Goal: Task Accomplishment & Management: Manage account settings

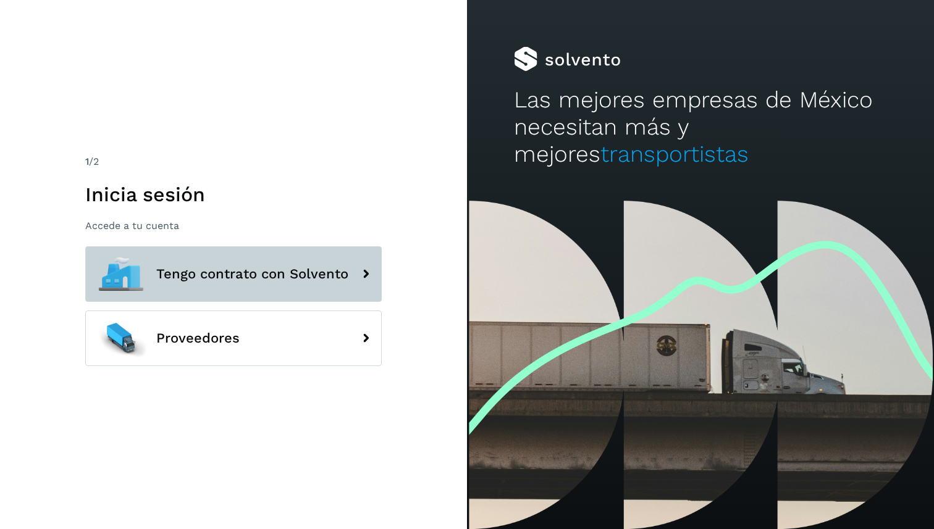
click at [221, 293] on button "Tengo contrato con Solvento" at bounding box center [233, 274] width 296 height 56
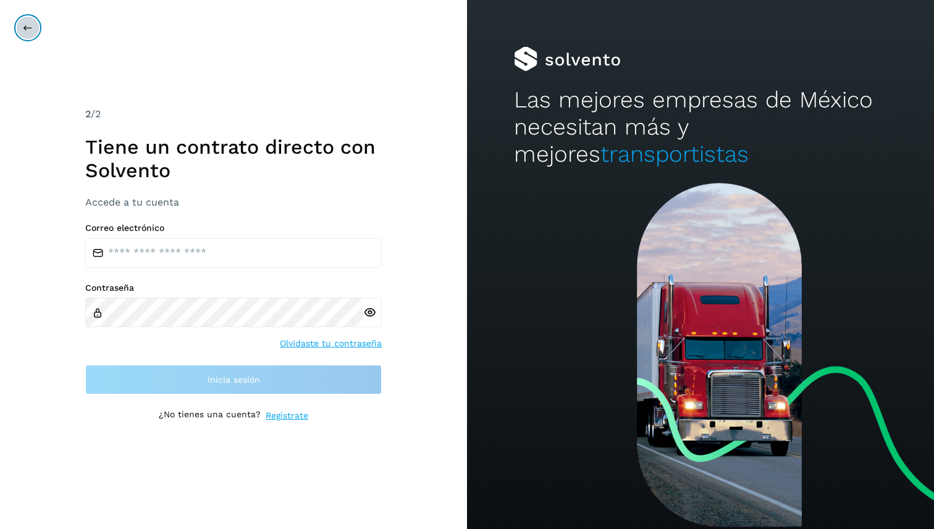
click at [22, 20] on button at bounding box center [27, 27] width 23 height 23
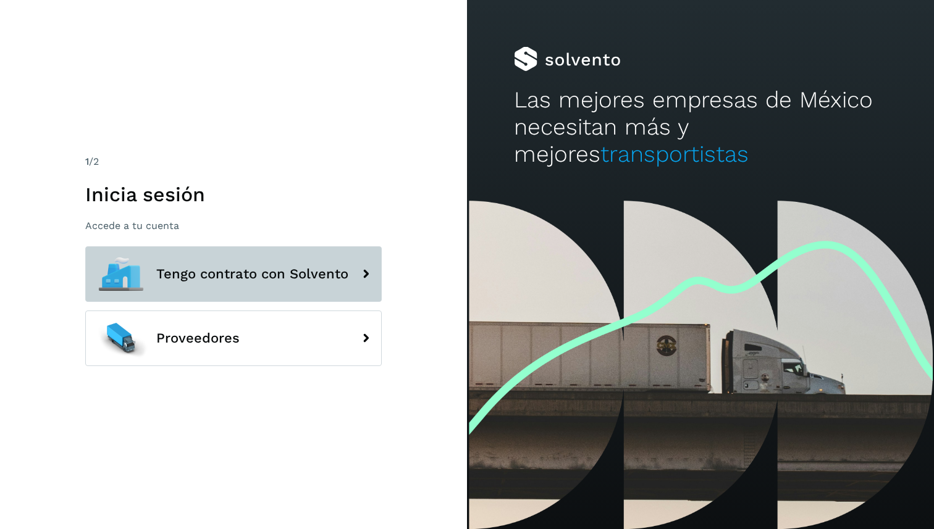
click at [264, 291] on button "Tengo contrato con Solvento" at bounding box center [233, 274] width 296 height 56
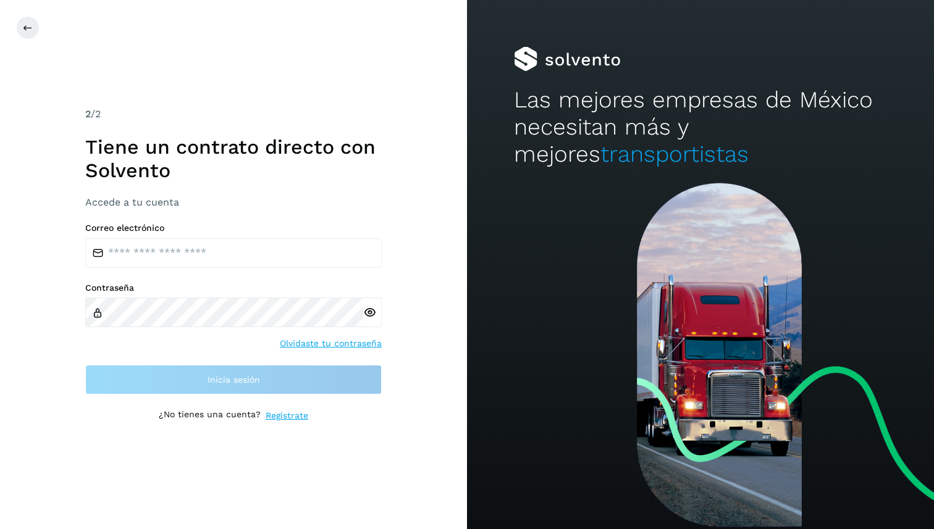
click at [309, 346] on link "Olvidaste tu contraseña" at bounding box center [331, 343] width 102 height 13
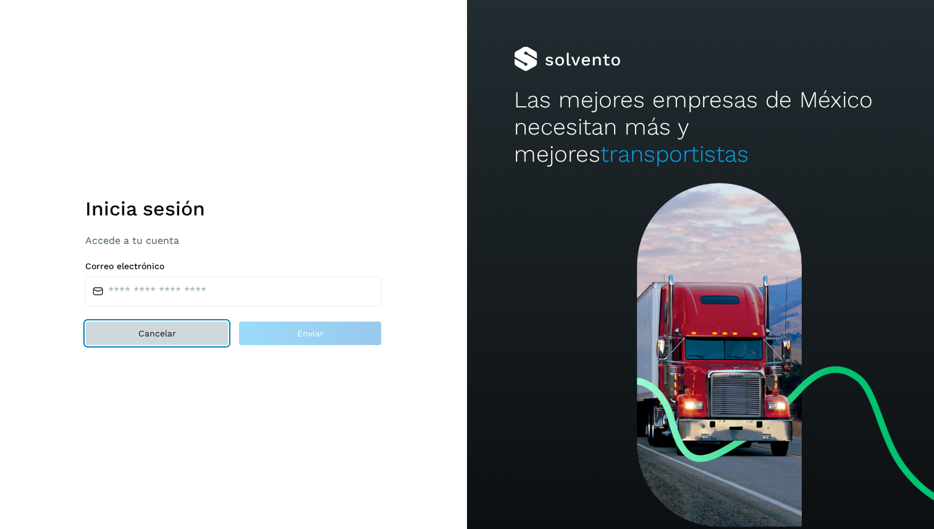
click at [207, 333] on button "Cancelar" at bounding box center [156, 333] width 143 height 25
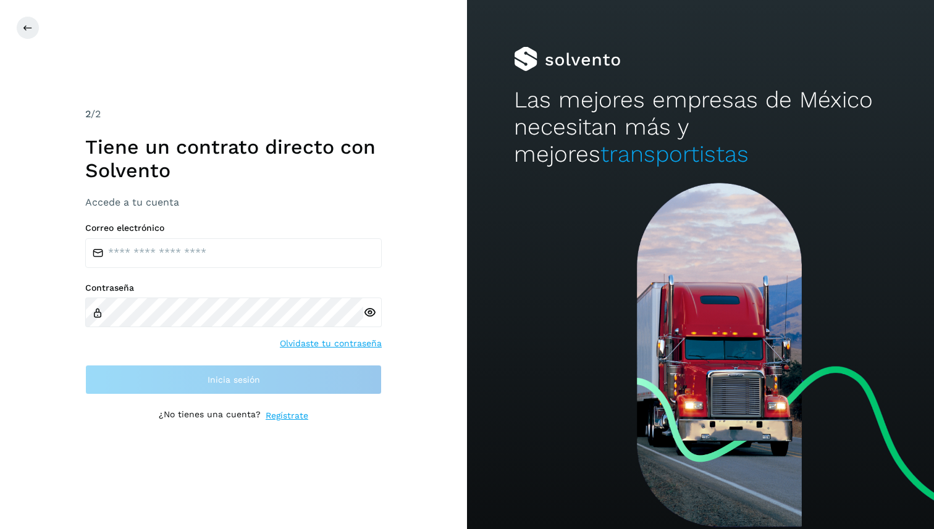
click at [343, 343] on link "Olvidaste tu contraseña" at bounding box center [331, 343] width 102 height 13
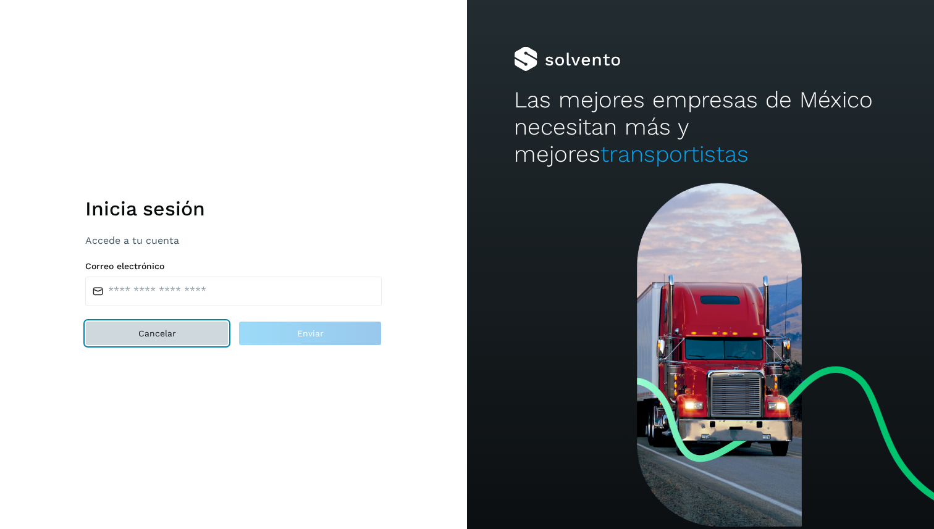
click at [195, 344] on button "Cancelar" at bounding box center [156, 333] width 143 height 25
